Goal: Information Seeking & Learning: Learn about a topic

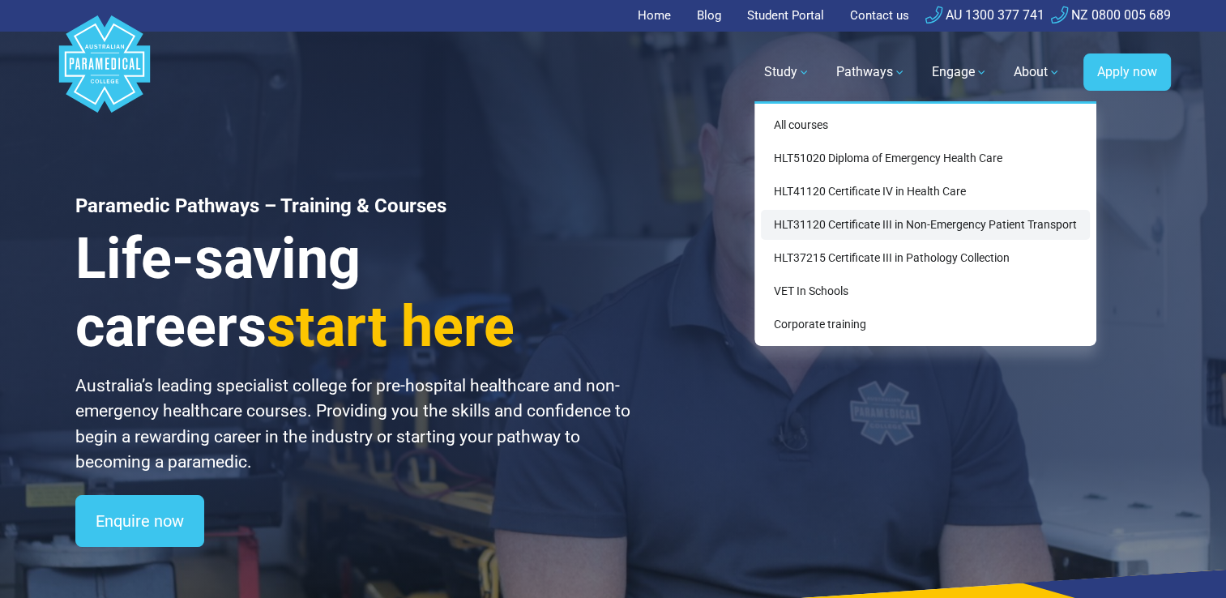
click at [807, 220] on link "HLT31120 Certificate III in Non-Emergency Patient Transport" at bounding box center [925, 225] width 329 height 30
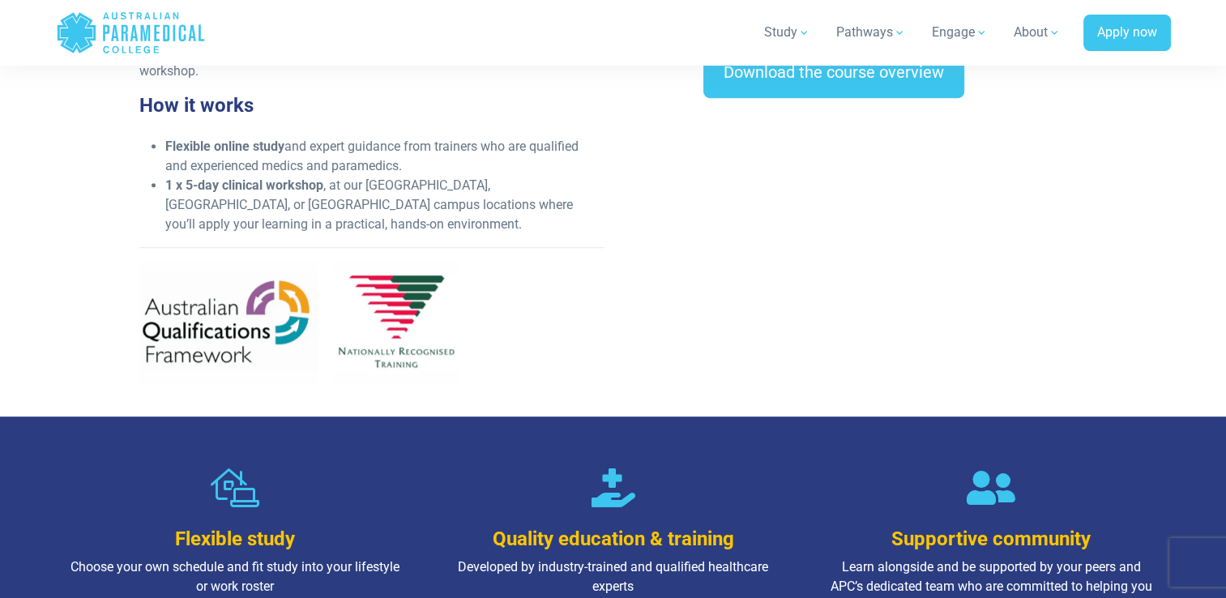
scroll to position [810, 0]
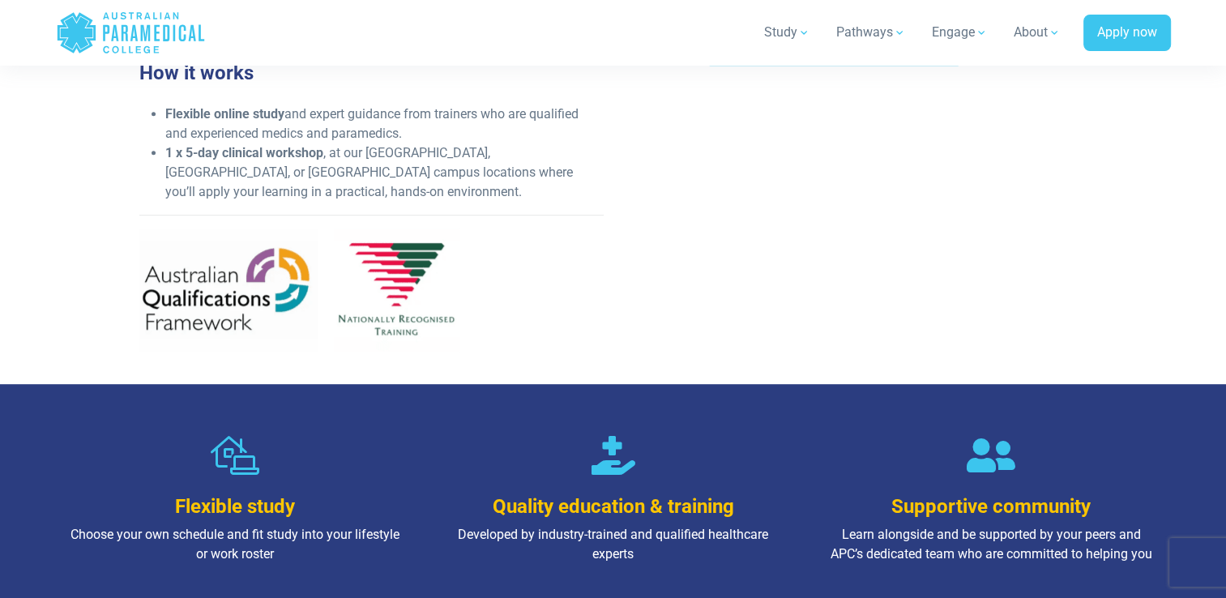
click at [689, 308] on div "What you’ll learn This nationally recognised qualification will qualify you to …" at bounding box center [613, 74] width 967 height 579
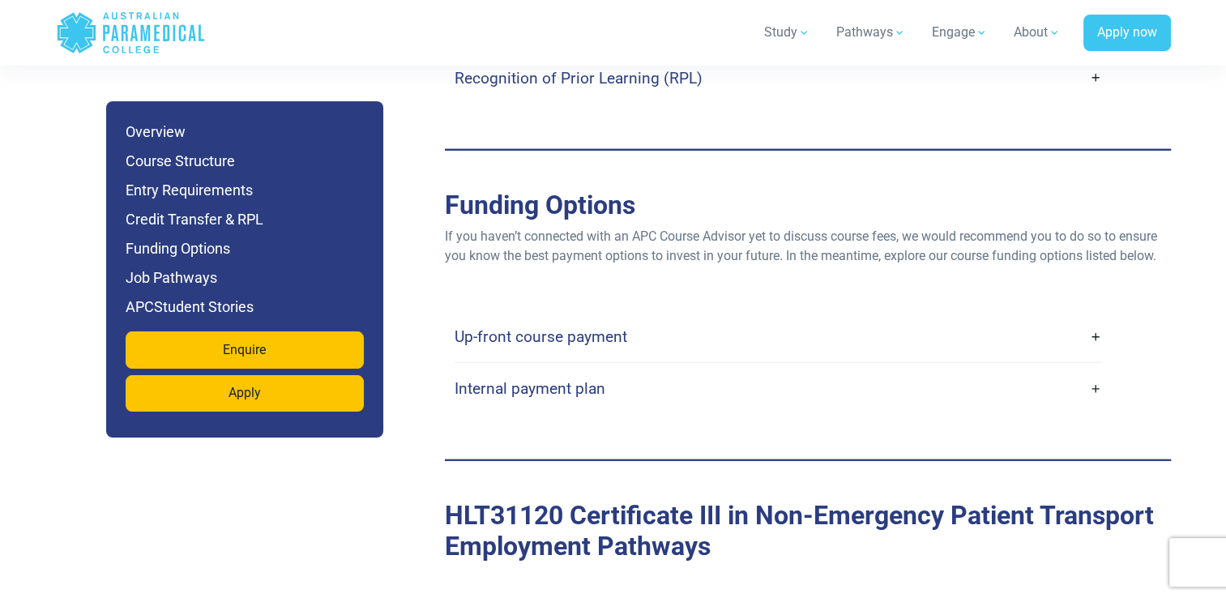
scroll to position [4473, 0]
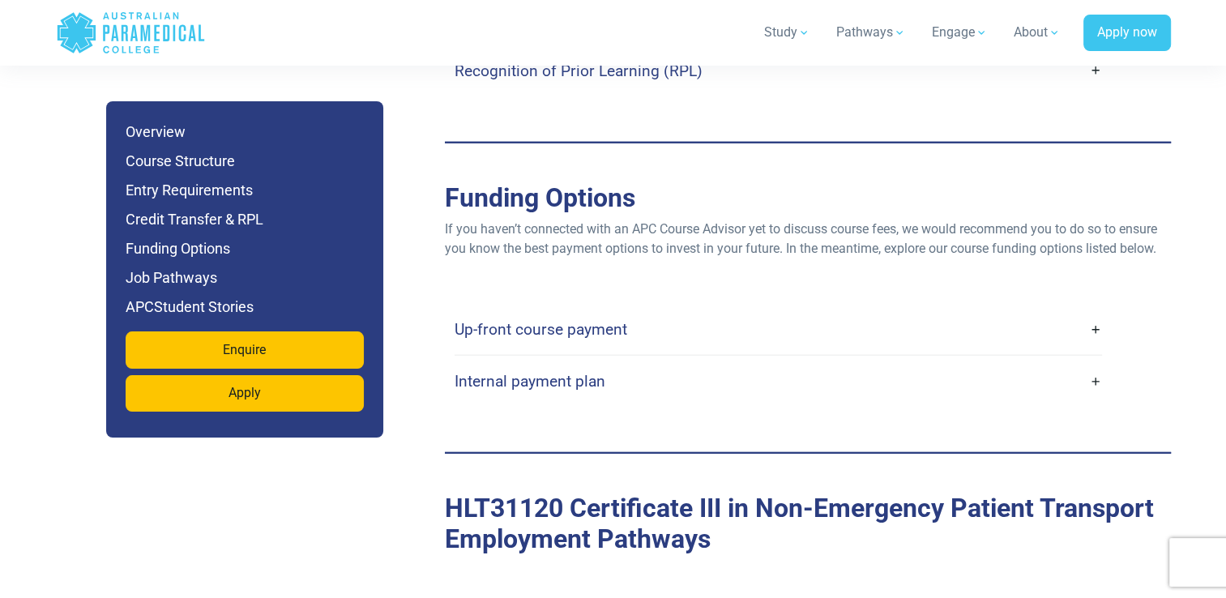
click at [1093, 310] on link "Up-front course payment" at bounding box center [778, 329] width 647 height 38
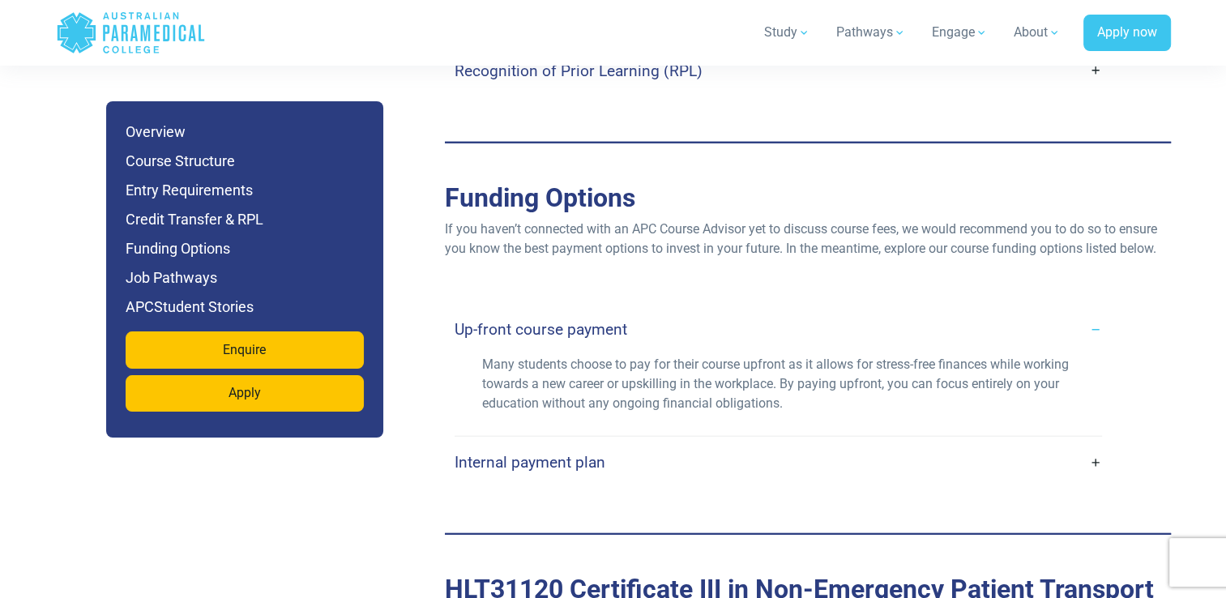
click at [1095, 443] on link "Internal payment plan" at bounding box center [778, 462] width 647 height 38
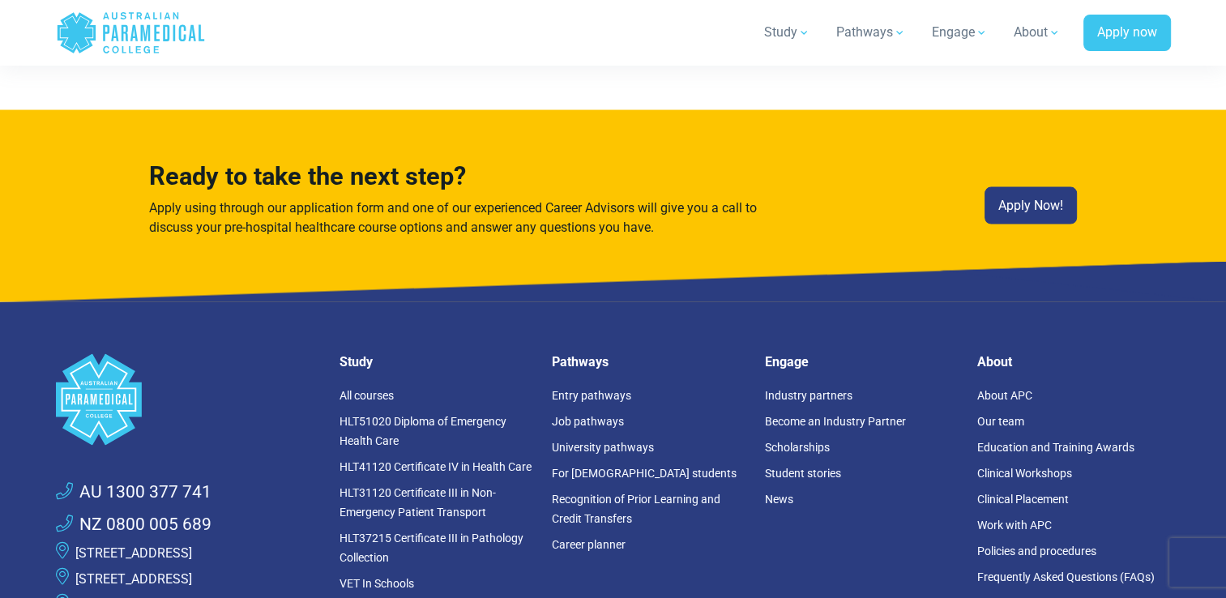
scroll to position [9302, 0]
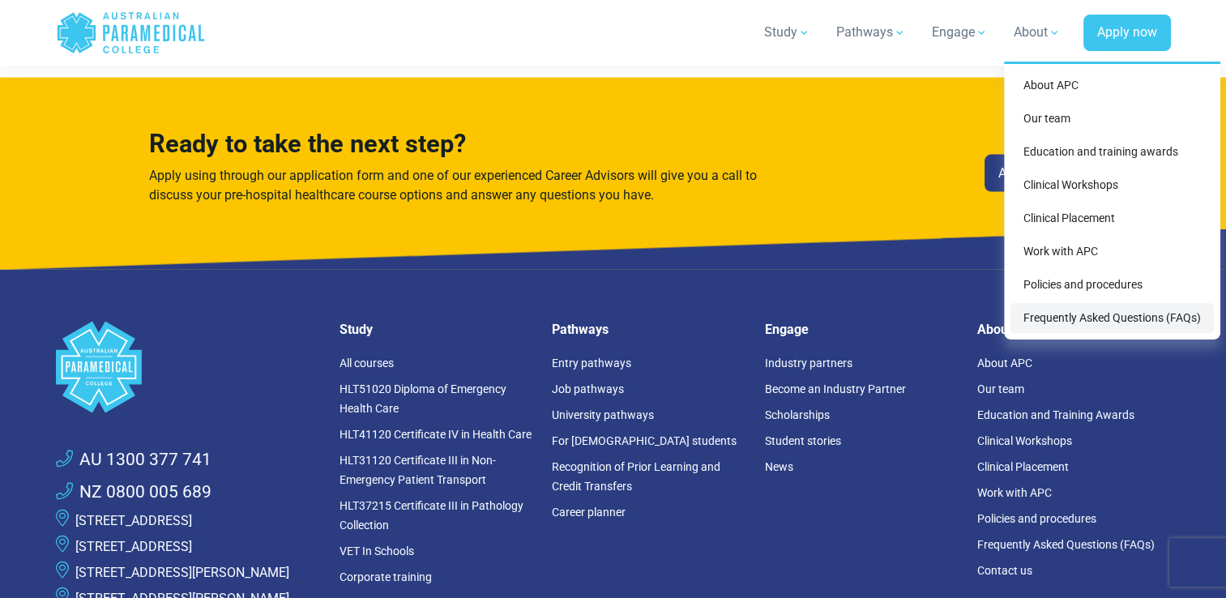
click at [1124, 323] on link "Frequently Asked Questions (FAQs)" at bounding box center [1111, 318] width 203 height 30
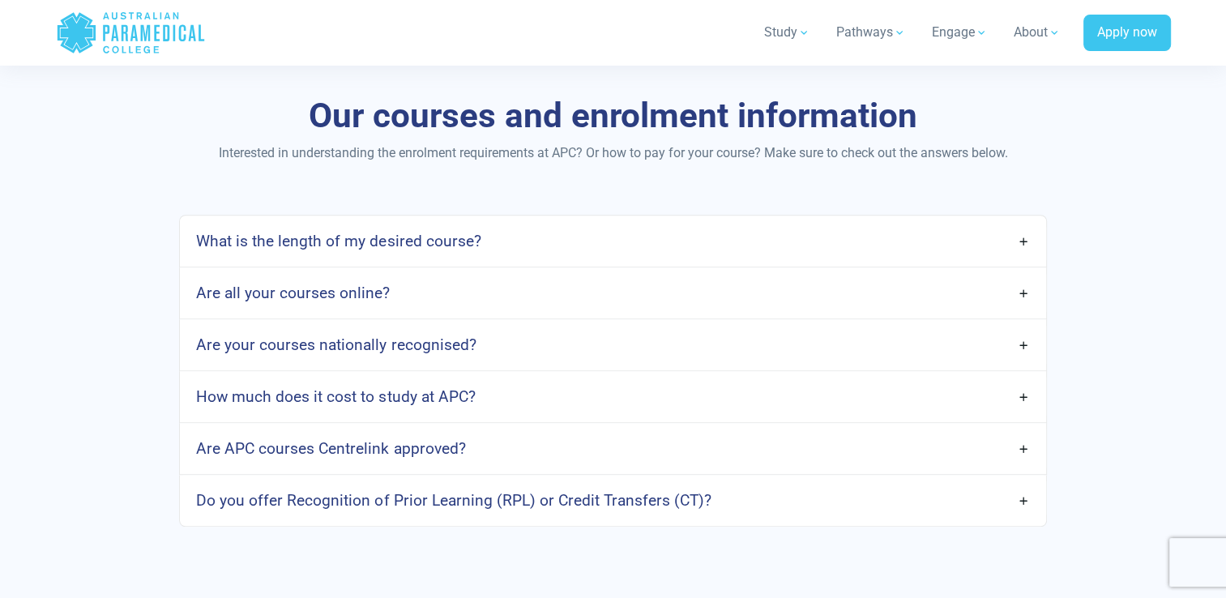
scroll to position [1296, 0]
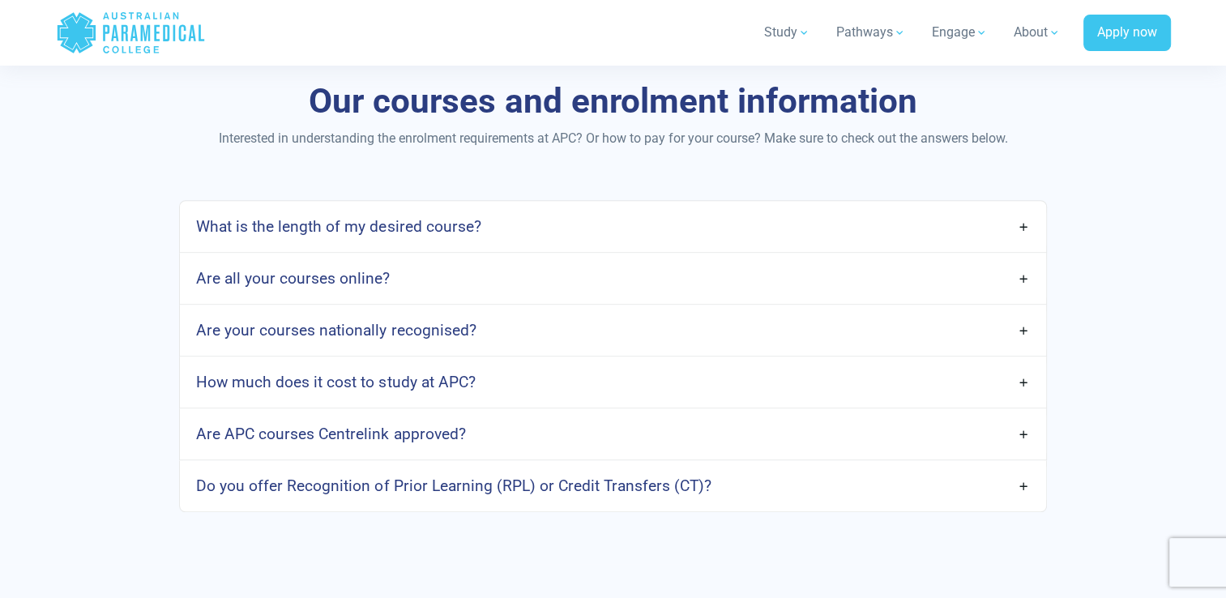
click at [1027, 426] on link "Are APC courses Centrelink approved?" at bounding box center [612, 434] width 865 height 38
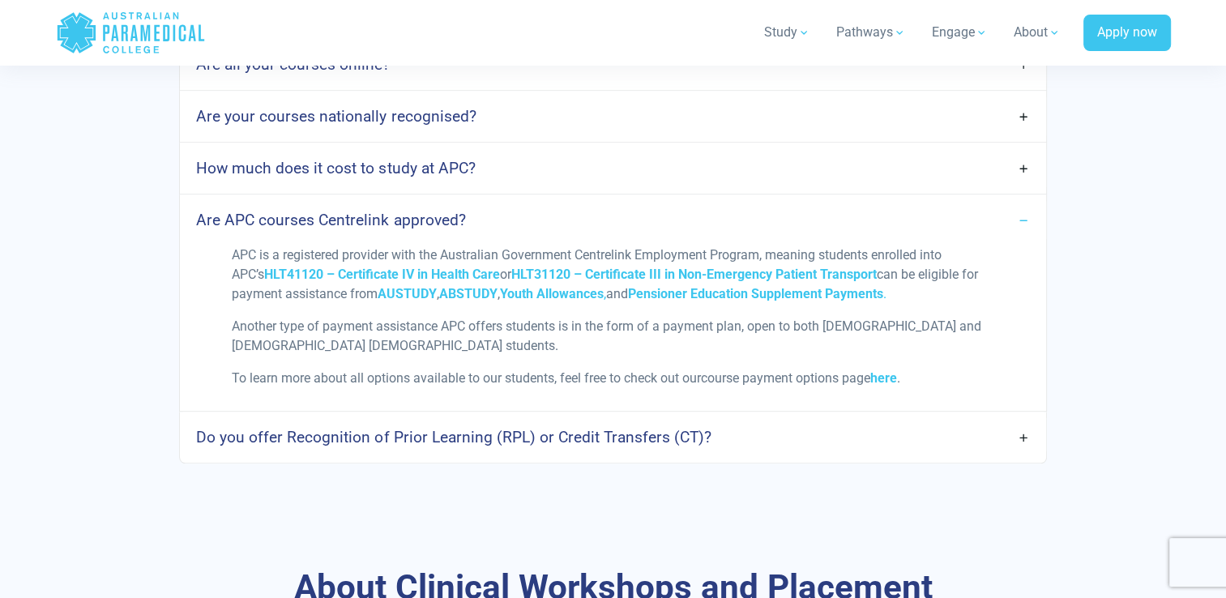
scroll to position [1556, 0]
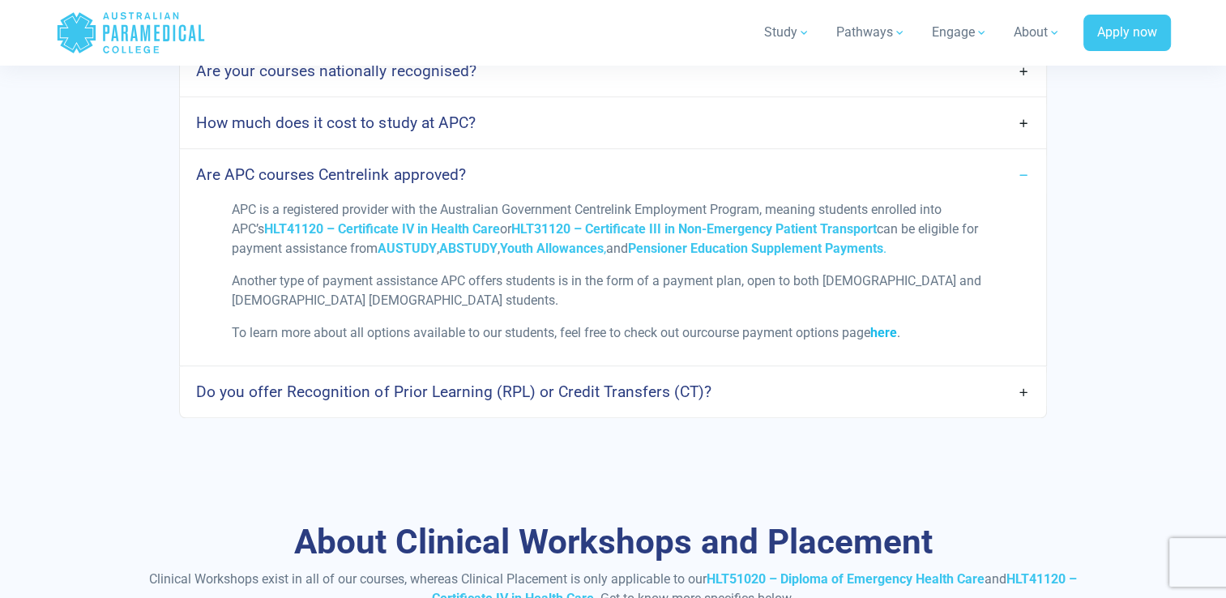
click at [894, 331] on strong "here" at bounding box center [883, 332] width 27 height 15
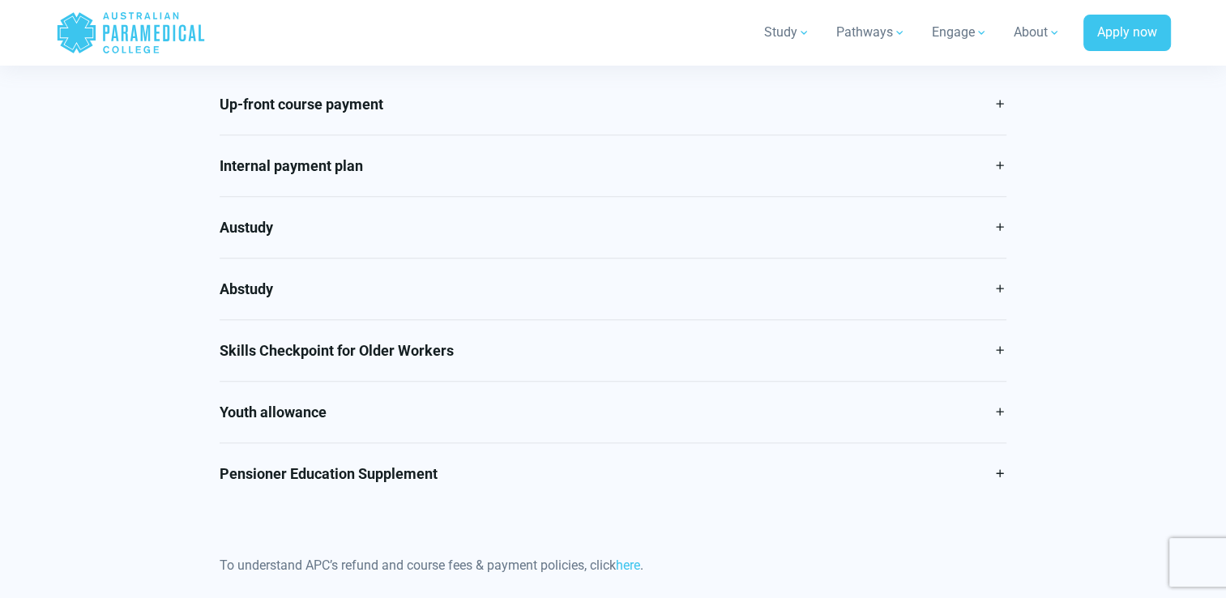
scroll to position [823, 0]
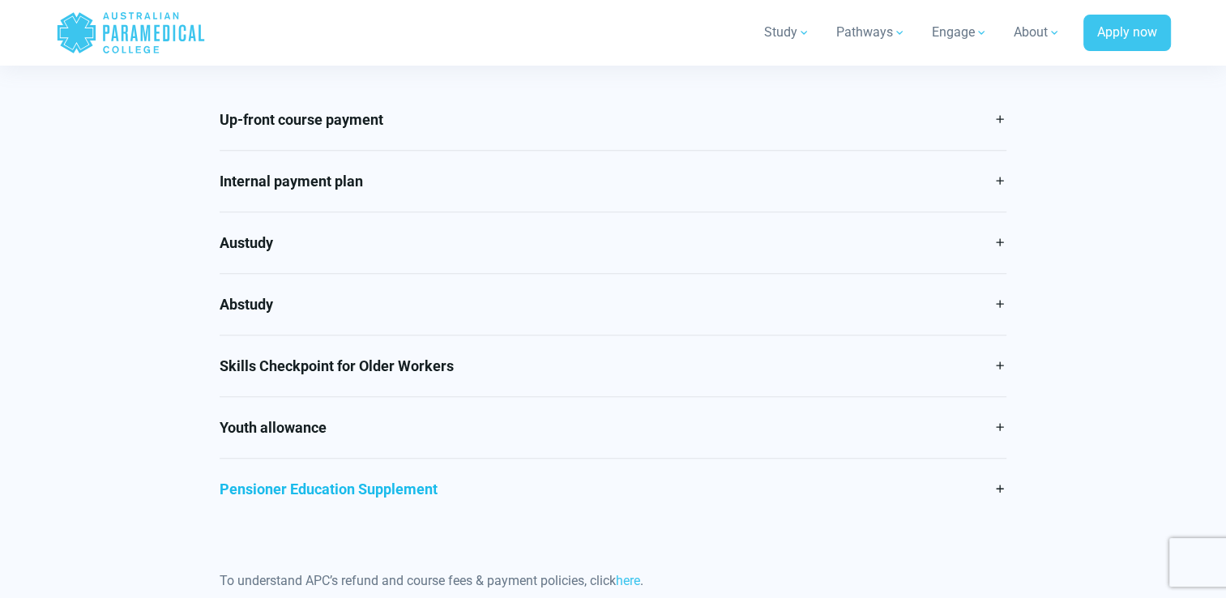
click at [476, 481] on link "Pensioner Education Supplement" at bounding box center [613, 489] width 787 height 61
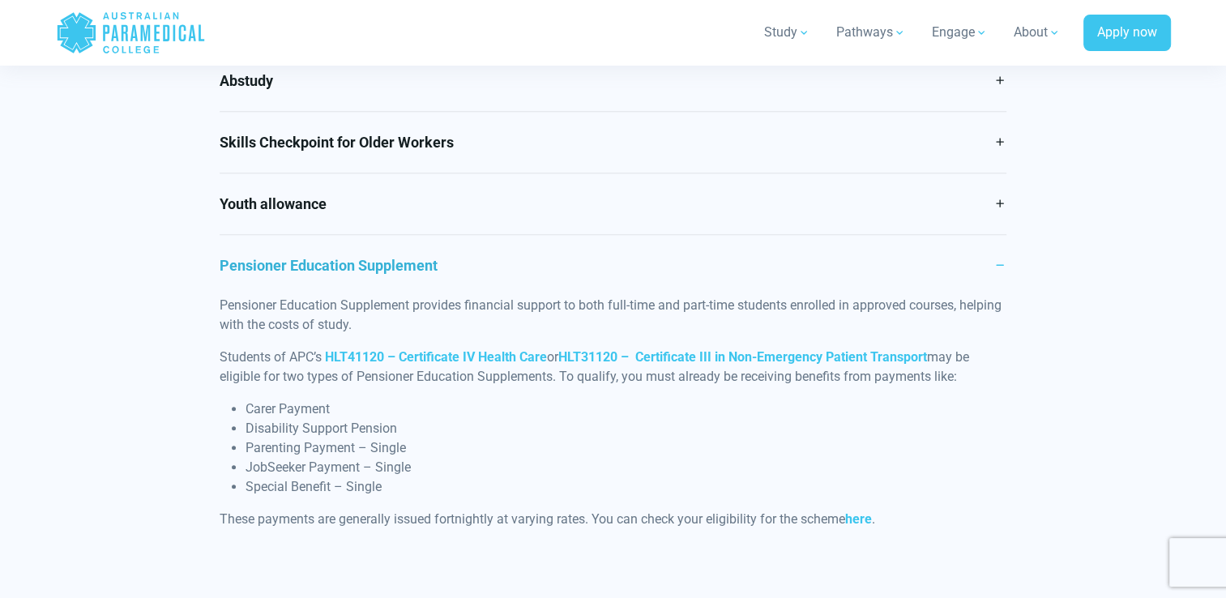
scroll to position [1082, 0]
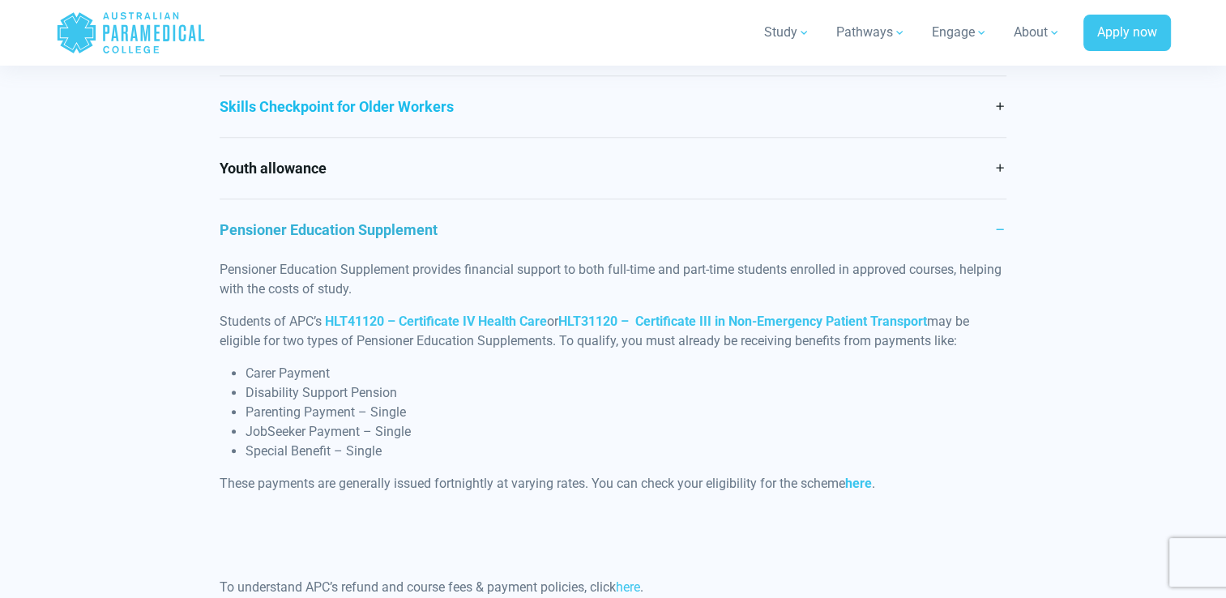
click at [999, 96] on link "Skills Checkpoint for Older Workers" at bounding box center [613, 106] width 787 height 61
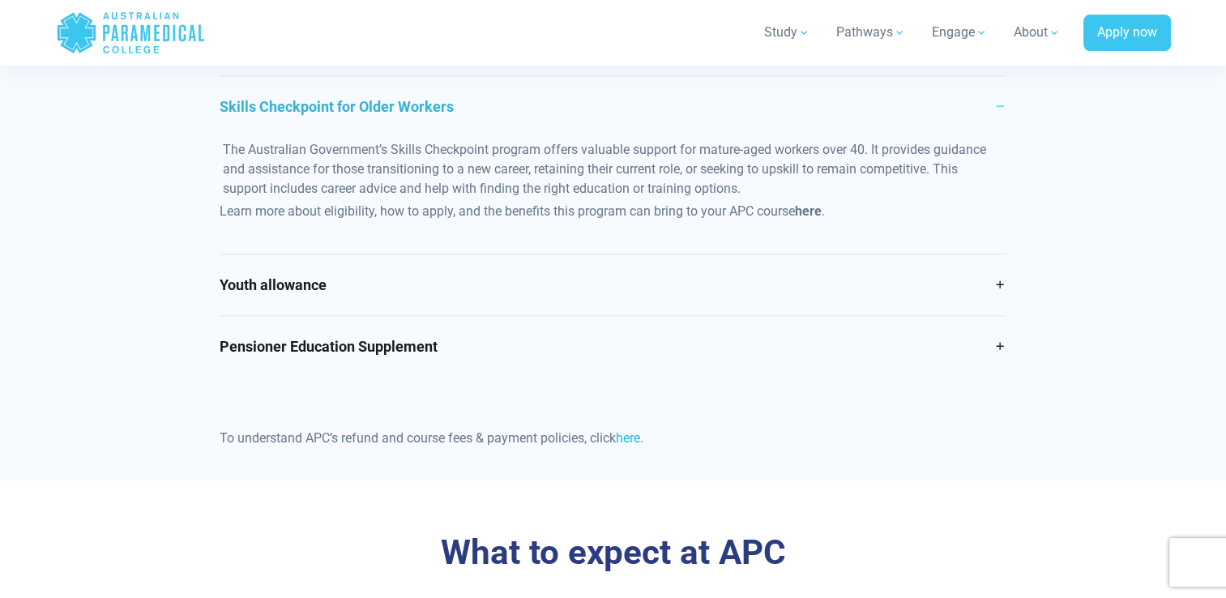
click at [640, 438] on link "here" at bounding box center [628, 437] width 24 height 15
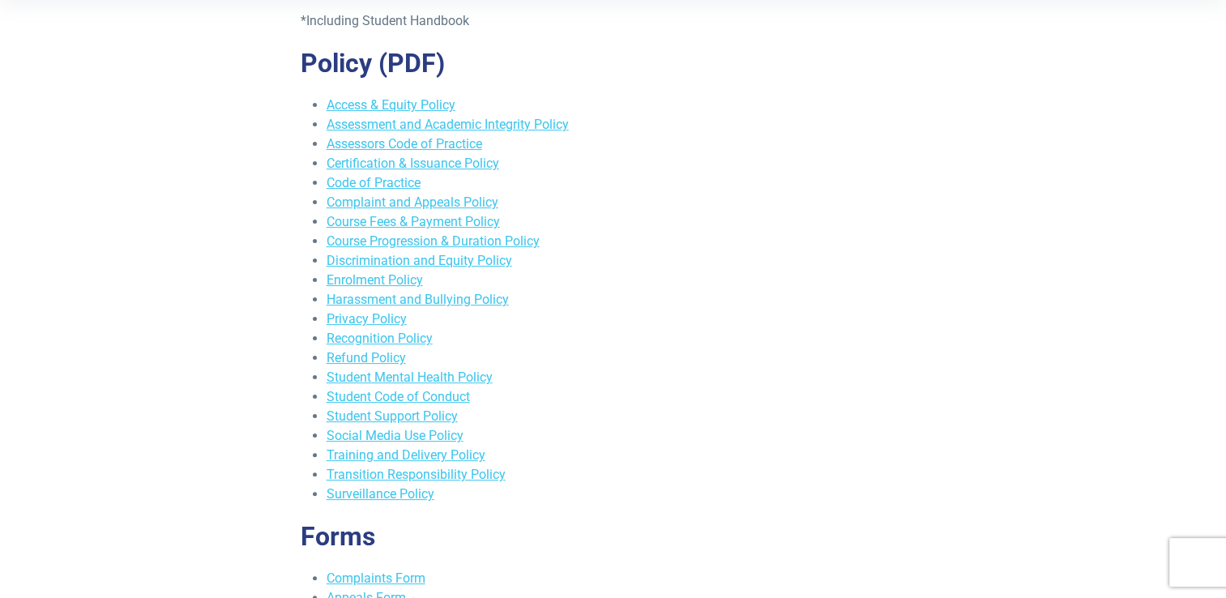
scroll to position [357, 0]
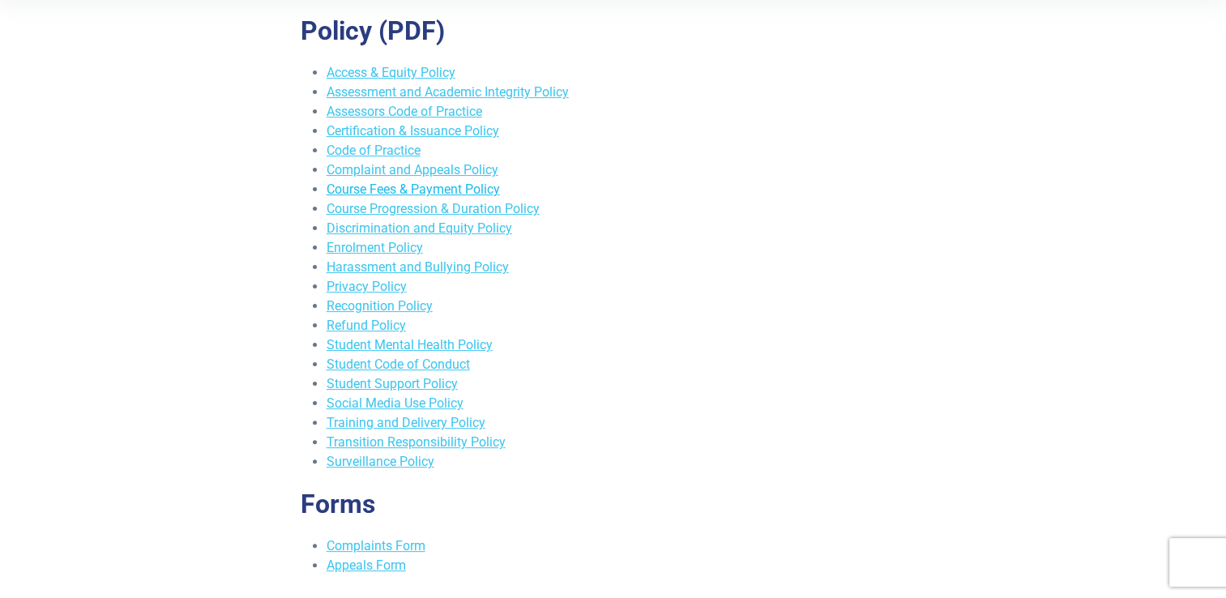
click at [434, 192] on link "Course Fees & Payment Policy" at bounding box center [413, 188] width 173 height 15
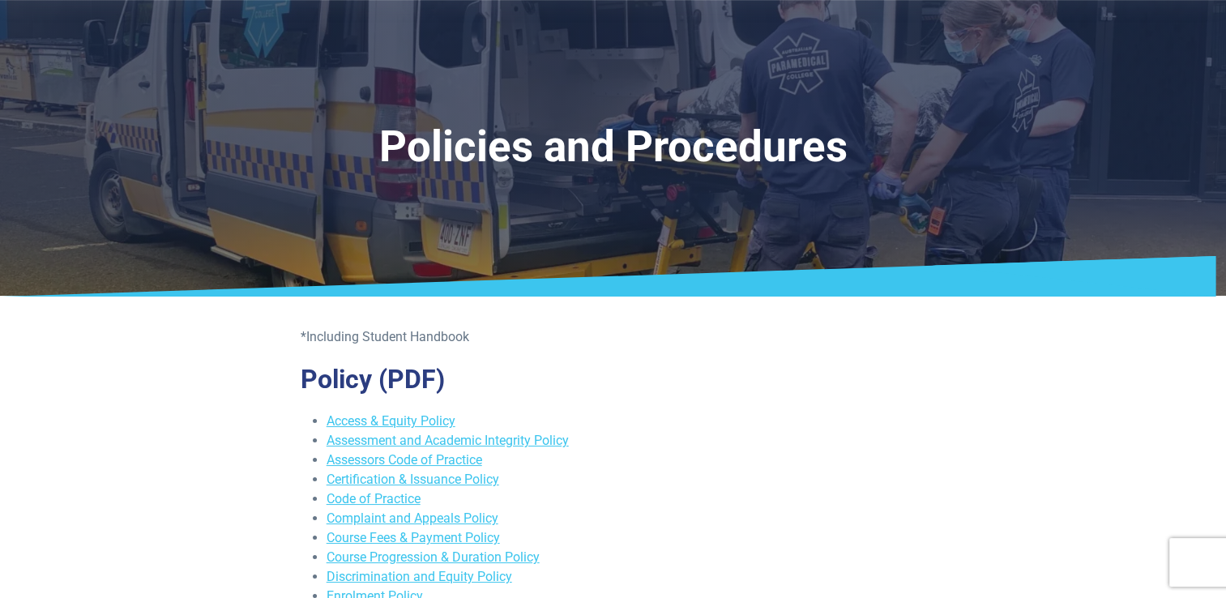
scroll to position [0, 0]
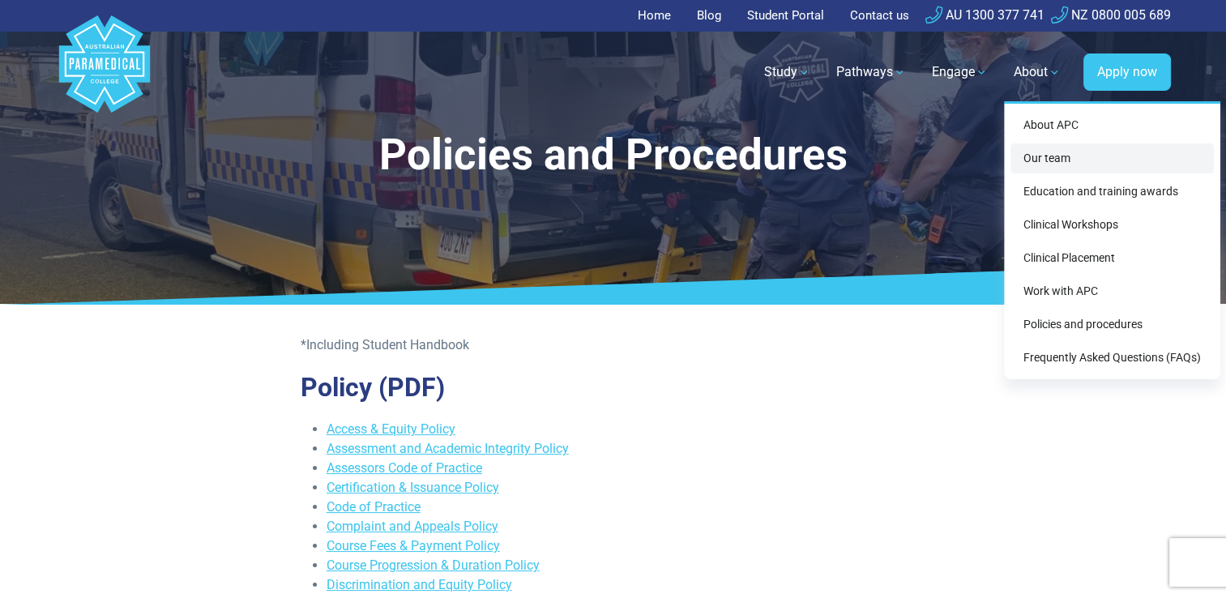
click at [1060, 148] on link "Our team" at bounding box center [1111, 158] width 203 height 30
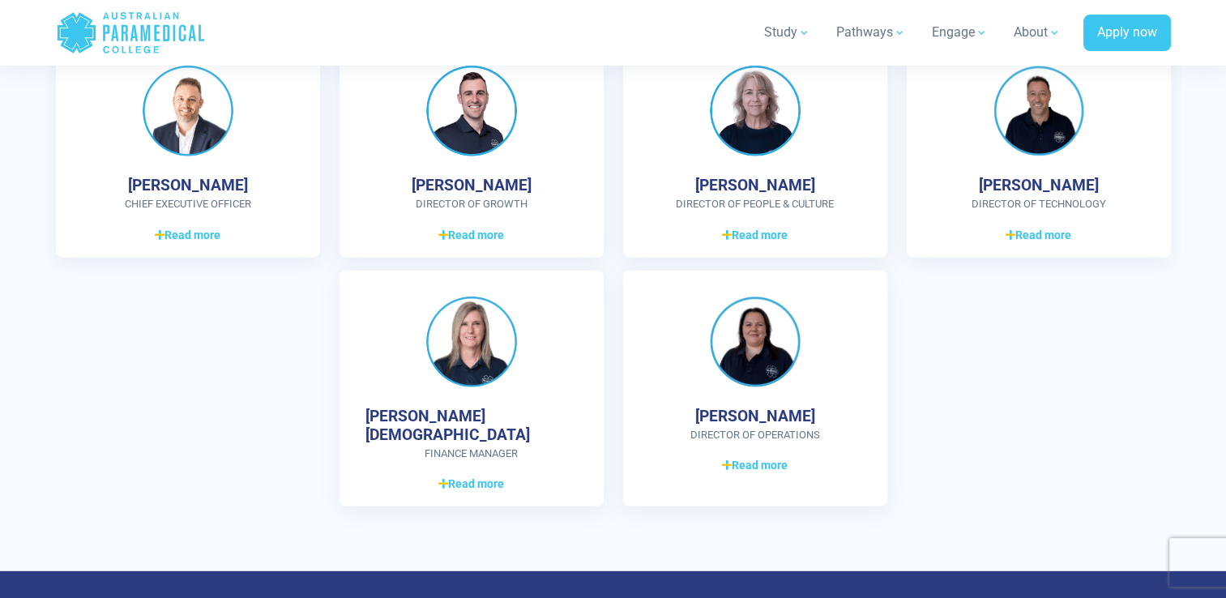
scroll to position [4505, 0]
